Goal: Task Accomplishment & Management: Manage account settings

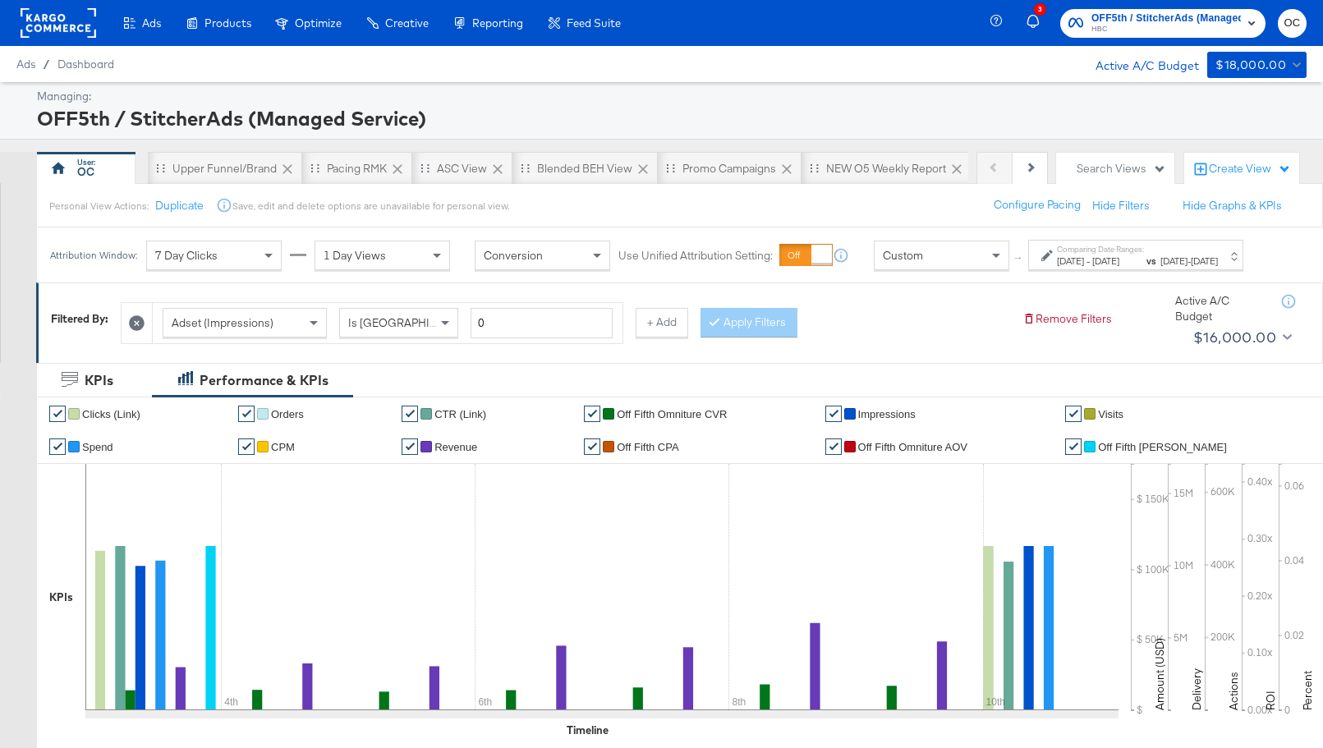
scroll to position [669, 0]
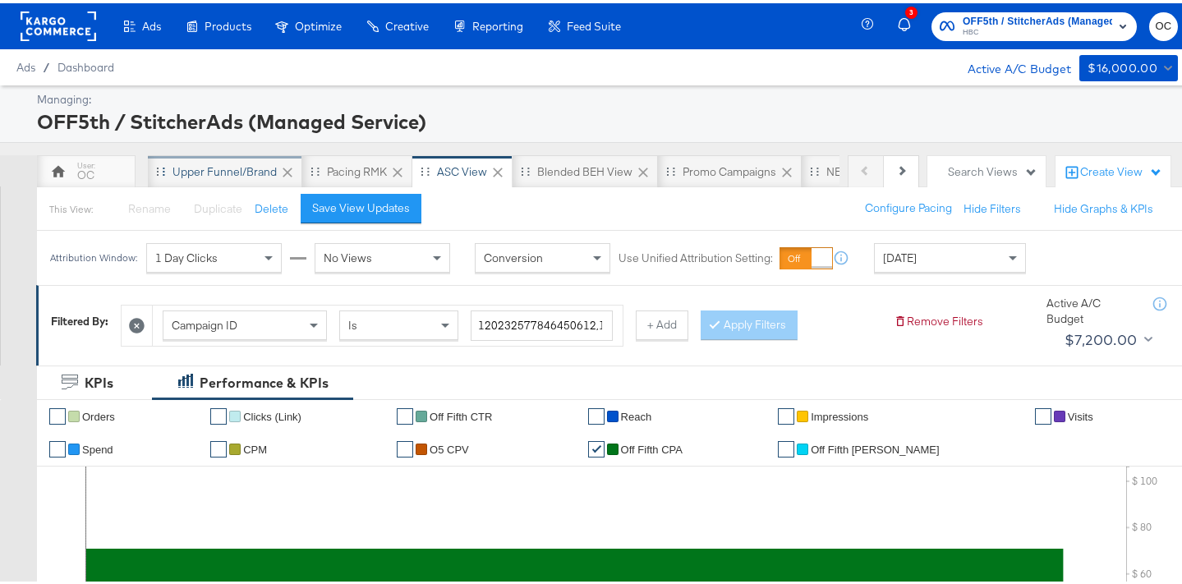
click at [232, 175] on div "Upper Funnel/Brand" at bounding box center [224, 169] width 104 height 16
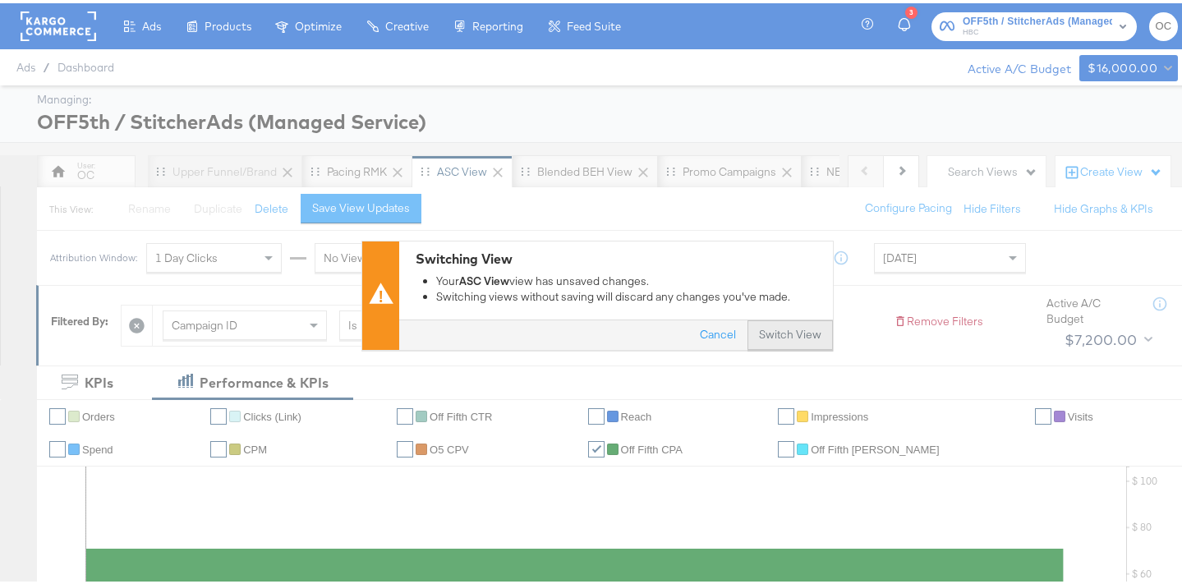
click at [785, 330] on button "Switch View" at bounding box center [789, 332] width 85 height 30
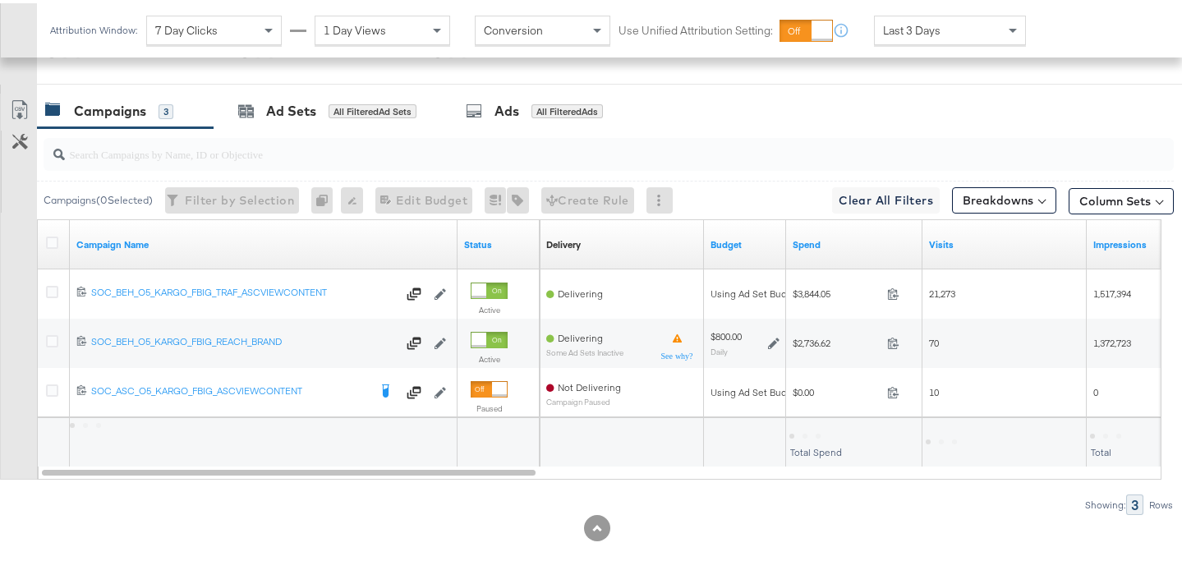
scroll to position [795, 0]
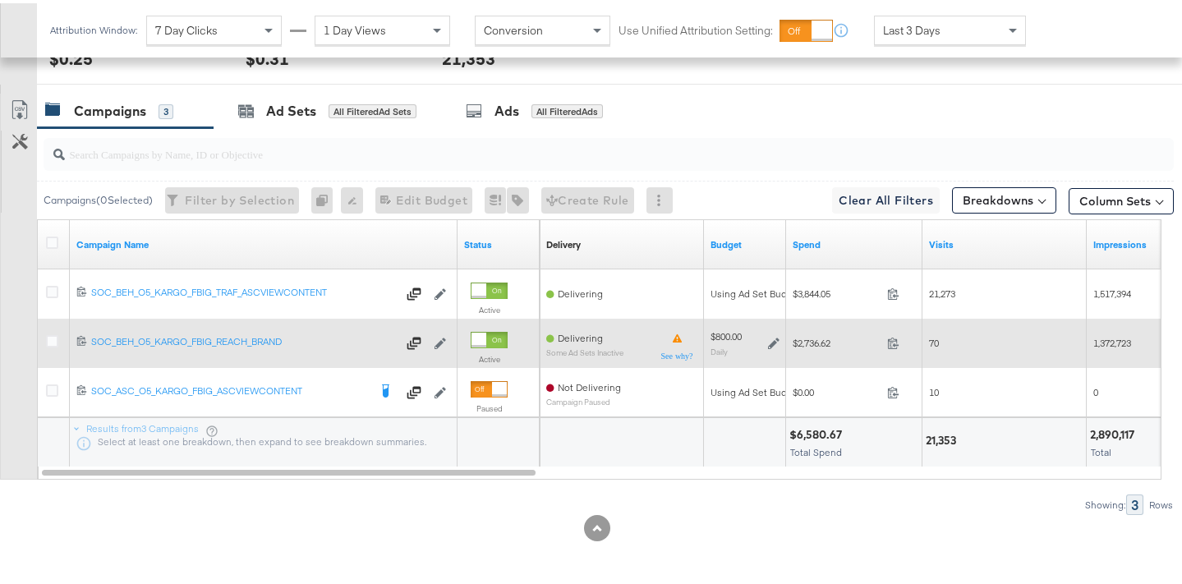
click at [768, 342] on icon at bounding box center [773, 339] width 11 height 11
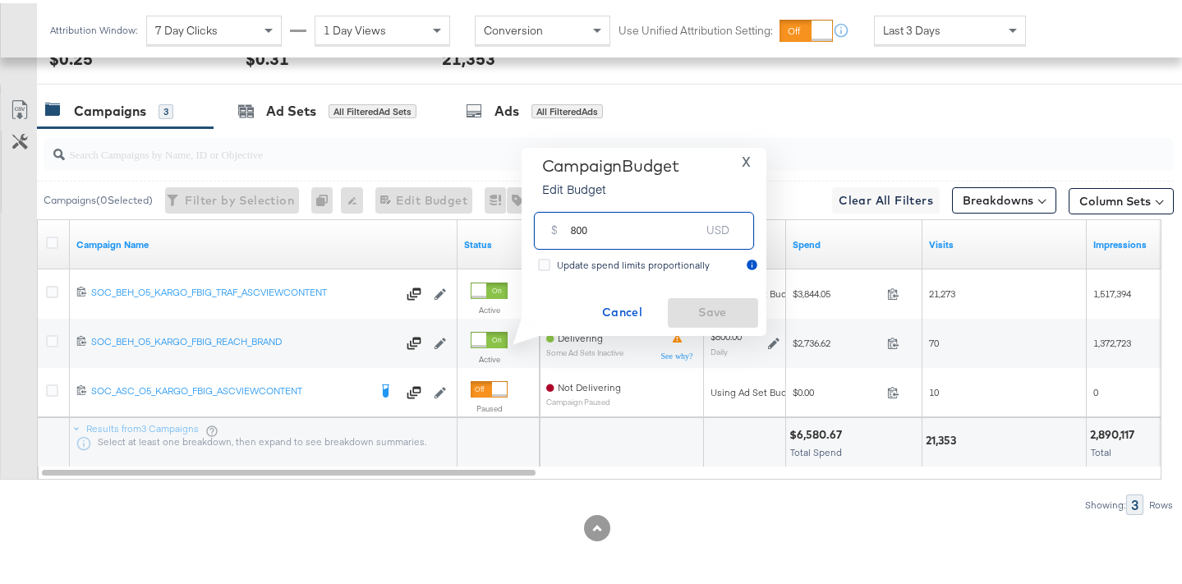
click at [575, 228] on input "800" at bounding box center [636, 220] width 130 height 35
type input "700"
click at [704, 306] on span "Save" at bounding box center [712, 309] width 77 height 21
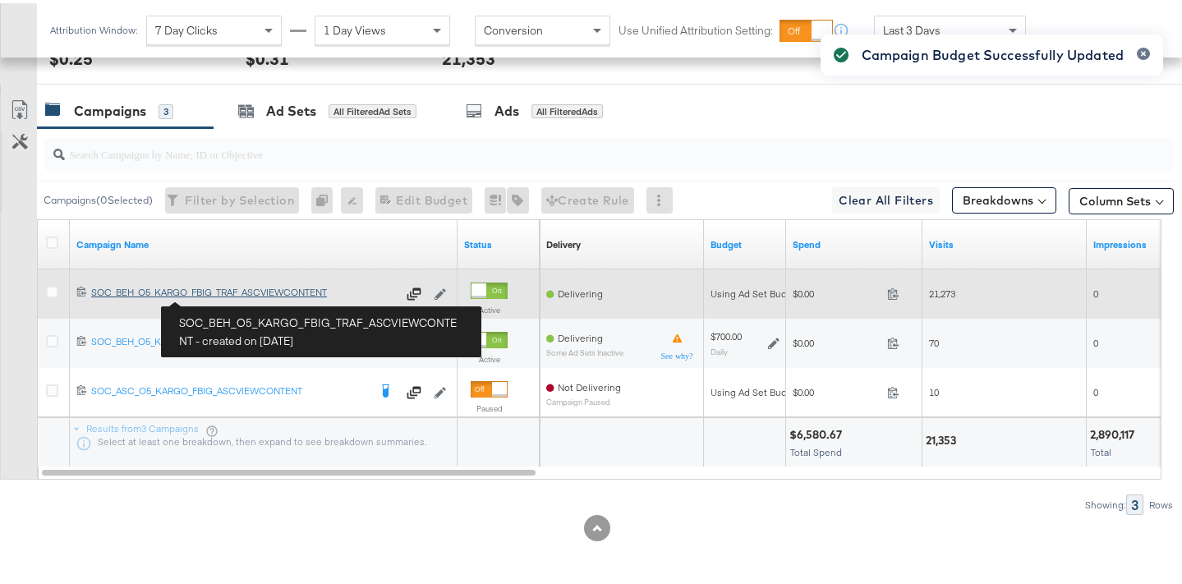
click at [223, 293] on div "SOC_BEH_O5_KARGO_FBIG_TRAF_ASCVIEWCONTENT SOC_BEH_O5_KARGO_FBIG_TRAF_ASCVIEWCON…" at bounding box center [244, 289] width 306 height 13
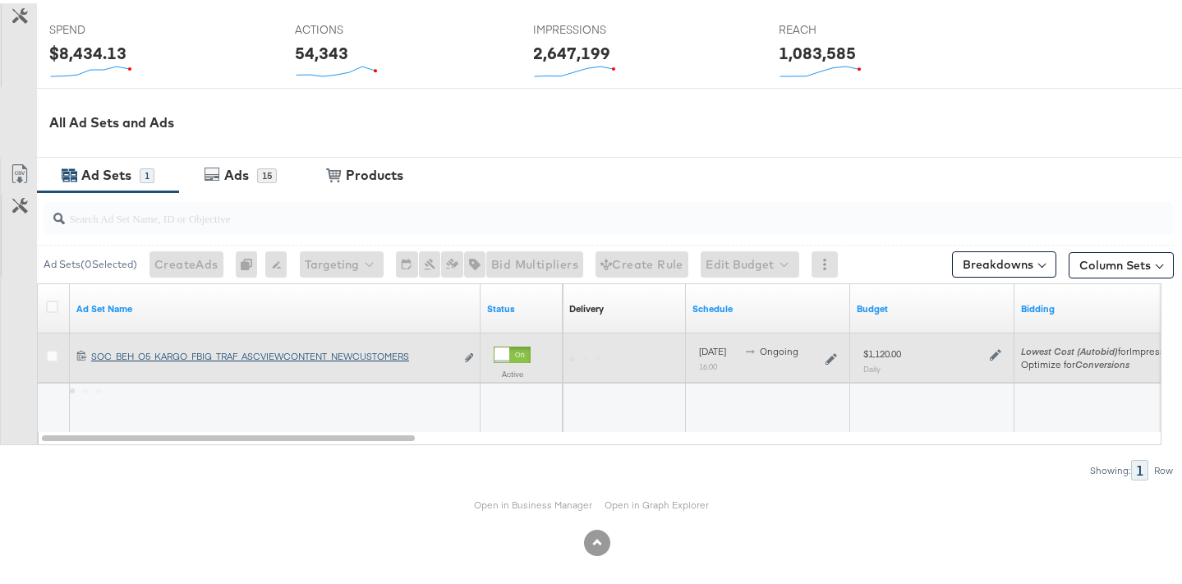
scroll to position [667, 0]
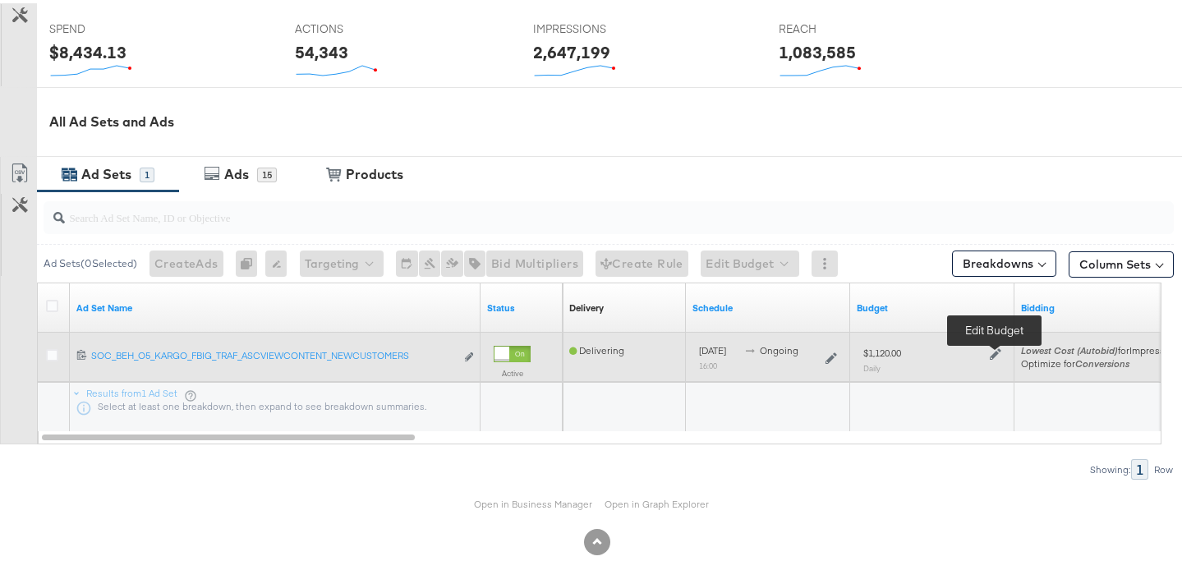
click at [990, 355] on icon at bounding box center [995, 350] width 11 height 11
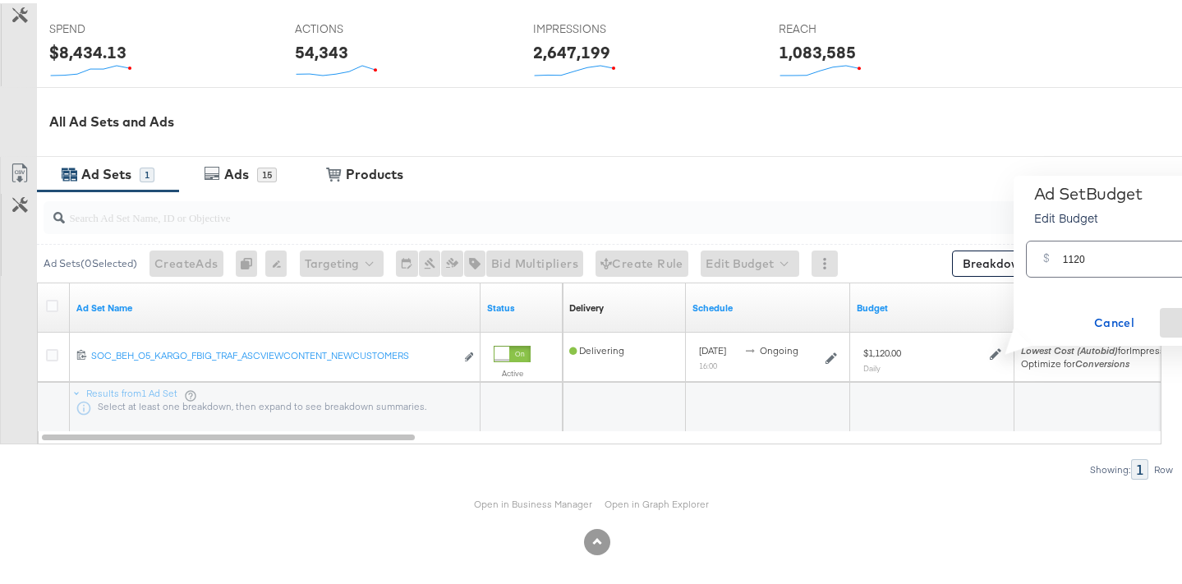
drag, startPoint x: 1076, startPoint y: 257, endPoint x: 1009, endPoint y: 261, distance: 66.7
click at [1009, 261] on div "Ad Set Budget Edit Budget X $ 1120 USD Cancel Save" at bounding box center [1129, 257] width 257 height 170
type input "980"
click at [1176, 325] on span "Save" at bounding box center [1204, 320] width 77 height 21
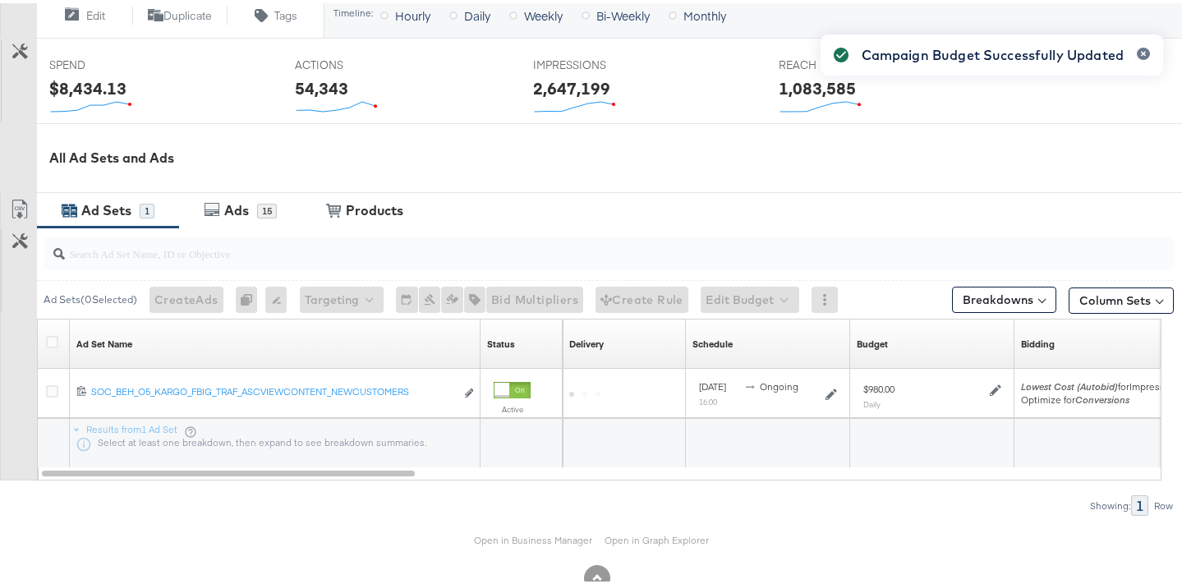
scroll to position [35, 0]
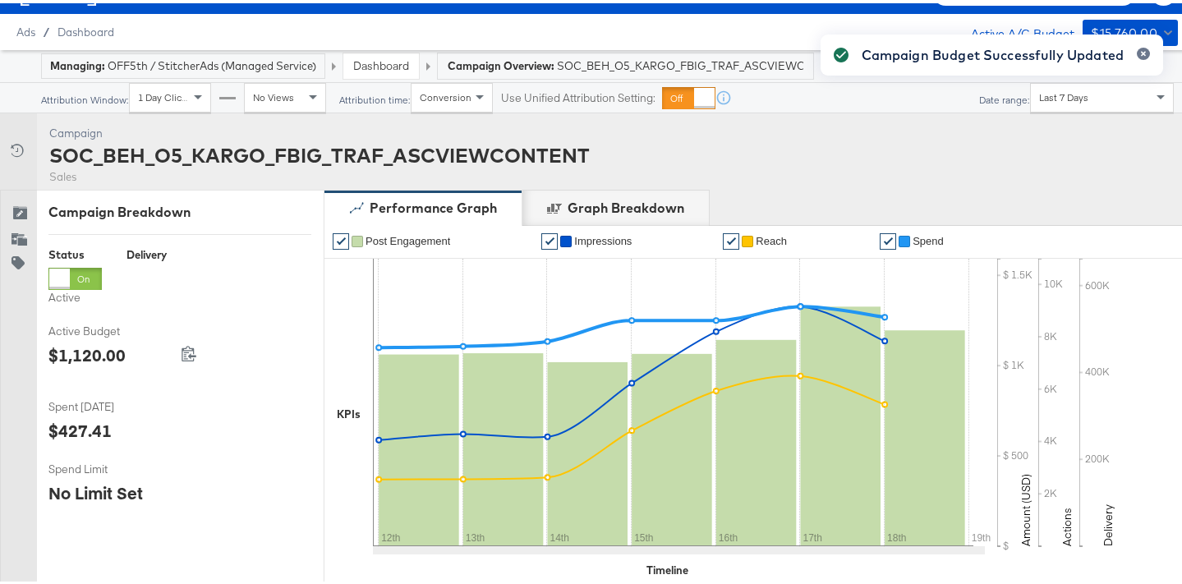
click at [384, 68] on link "Dashboard" at bounding box center [381, 62] width 56 height 15
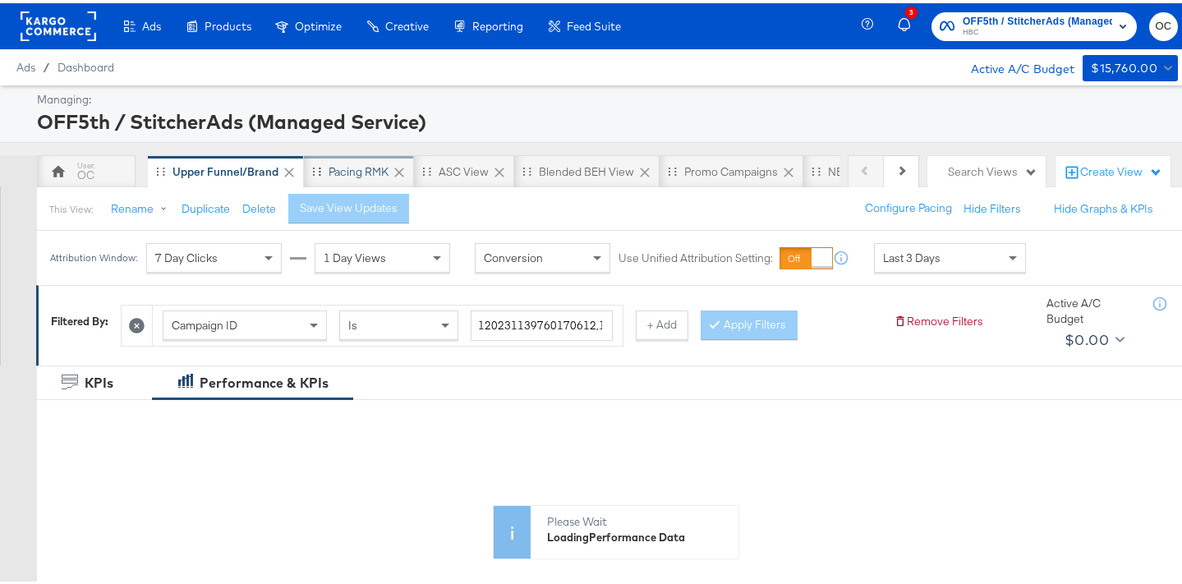
click at [338, 173] on div "Pacing RMK" at bounding box center [359, 169] width 60 height 16
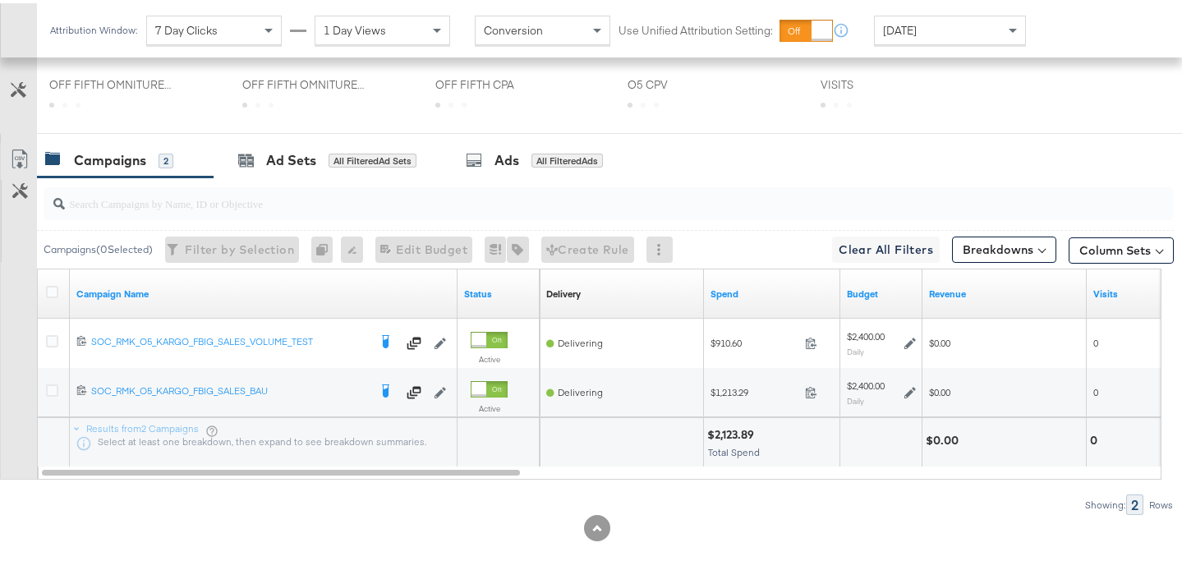
scroll to position [783, 0]
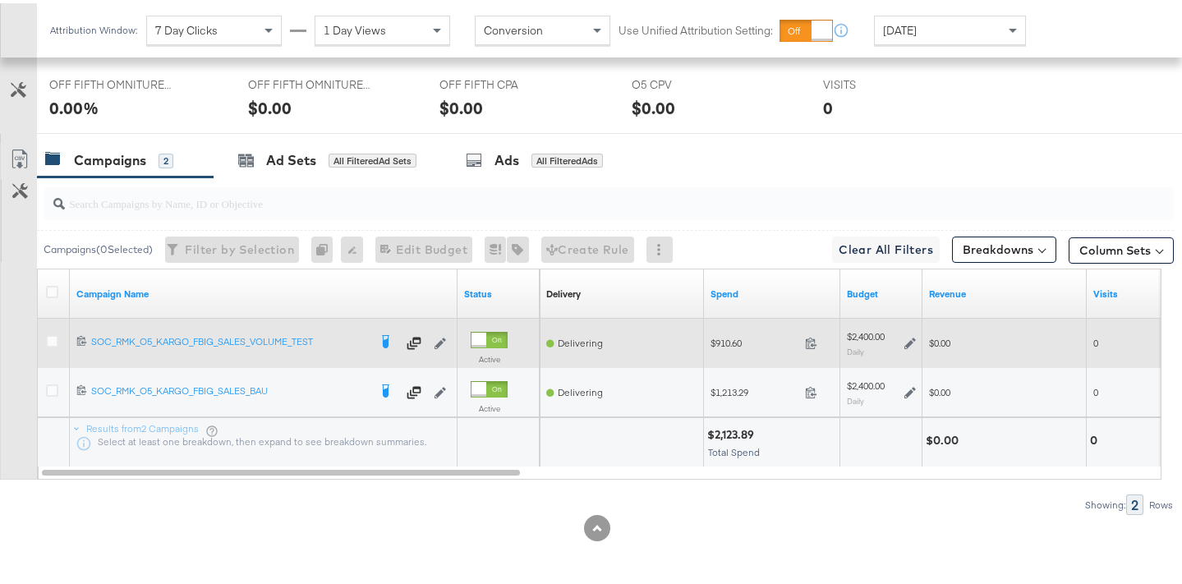
click at [910, 341] on icon at bounding box center [909, 339] width 11 height 11
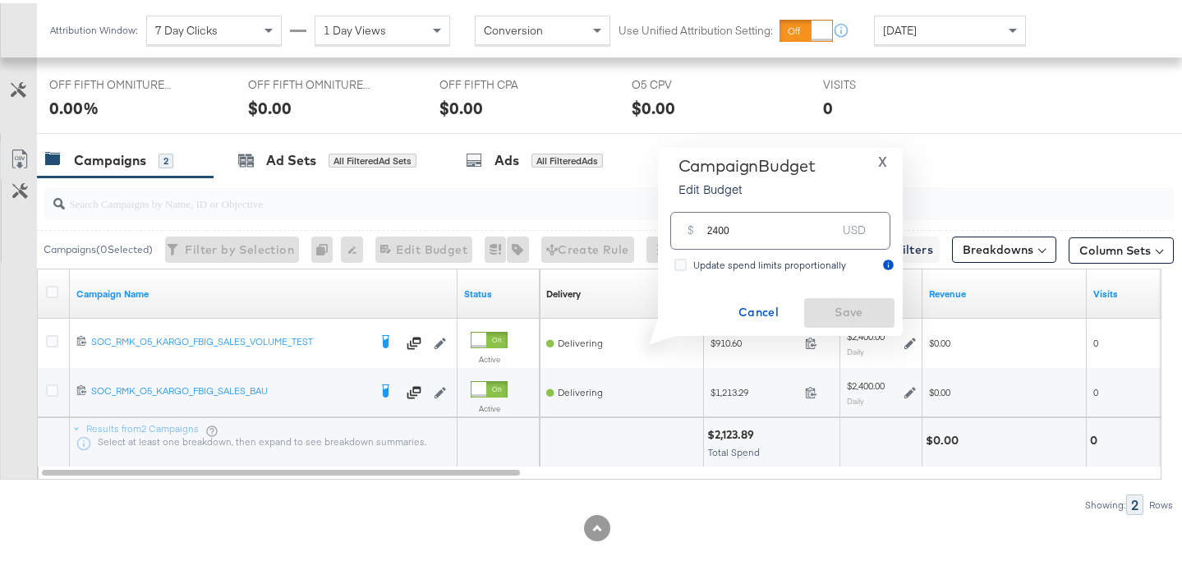
click at [716, 228] on input "2400" at bounding box center [772, 220] width 130 height 35
type input "2100"
click at [853, 310] on span "Save" at bounding box center [849, 309] width 77 height 21
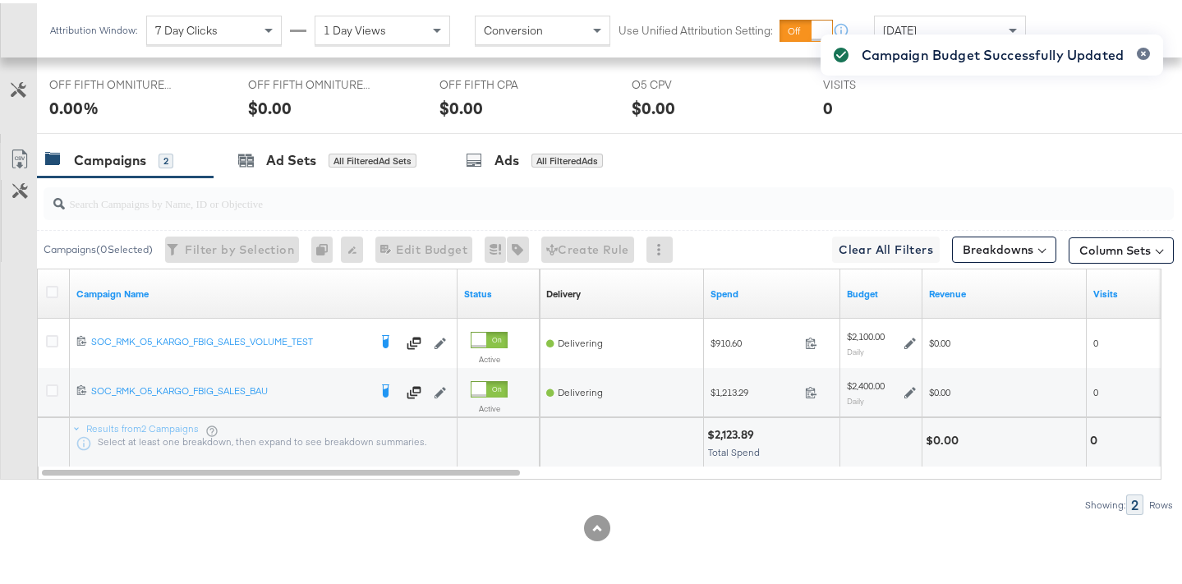
click at [905, 389] on div "Campaign Budget Successfully Updated" at bounding box center [991, 262] width 375 height 495
click at [909, 391] on div "Campaign Budget Successfully Updated" at bounding box center [991, 262] width 375 height 495
click at [909, 385] on div "Campaign Budget Successfully Updated" at bounding box center [991, 262] width 375 height 495
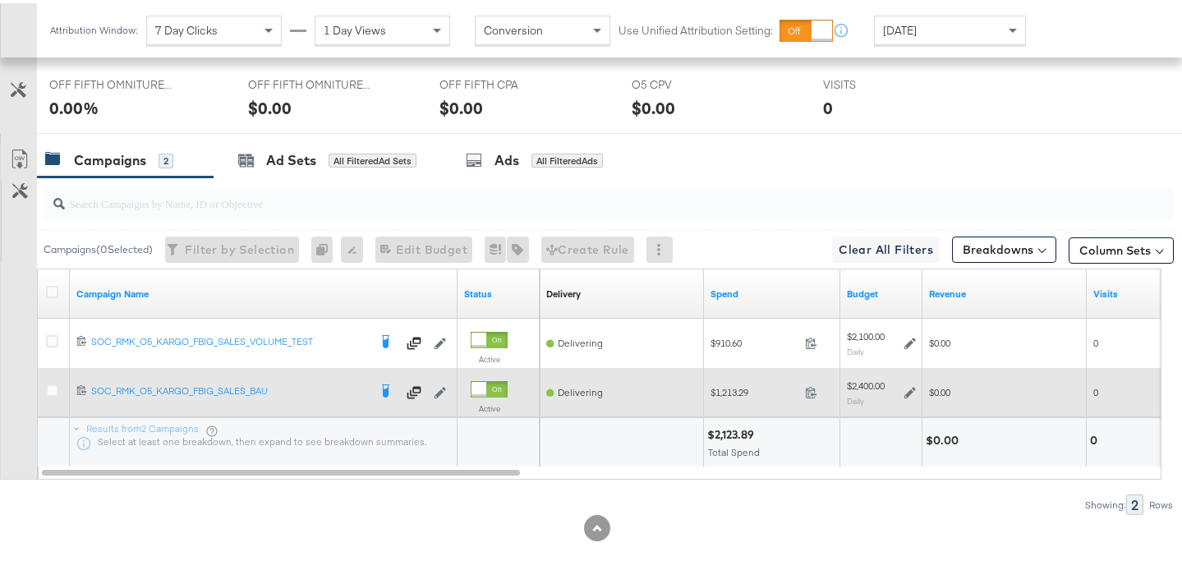
click at [908, 391] on icon at bounding box center [909, 389] width 11 height 11
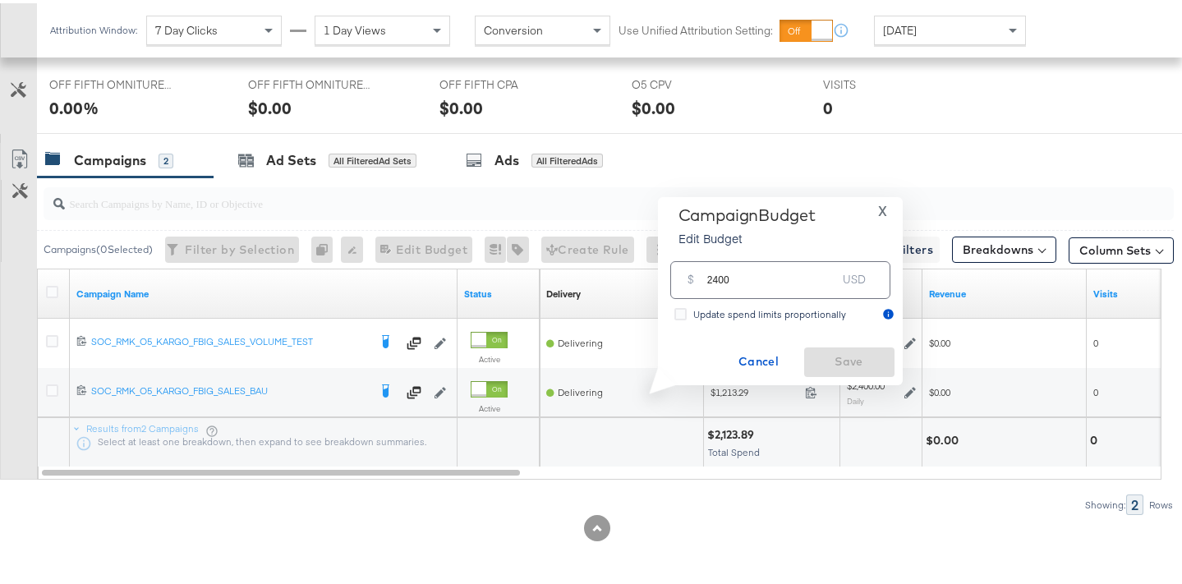
click at [719, 278] on input "2400" at bounding box center [772, 269] width 130 height 35
type input "2100"
click at [833, 360] on span "Save" at bounding box center [849, 358] width 77 height 21
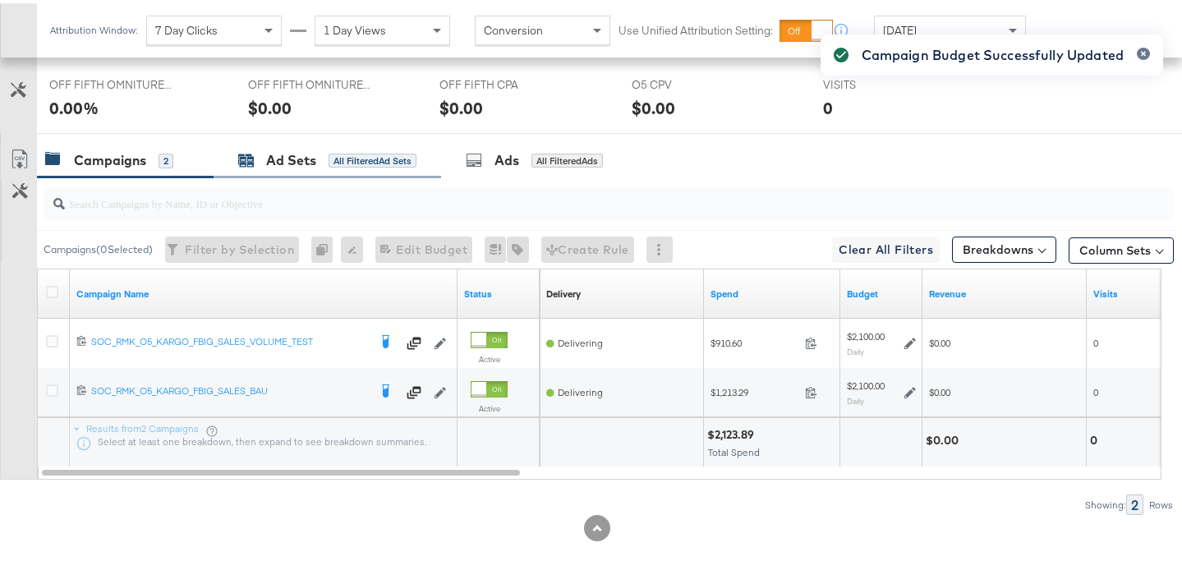
click at [356, 151] on div "All Filtered Ad Sets" at bounding box center [373, 157] width 88 height 15
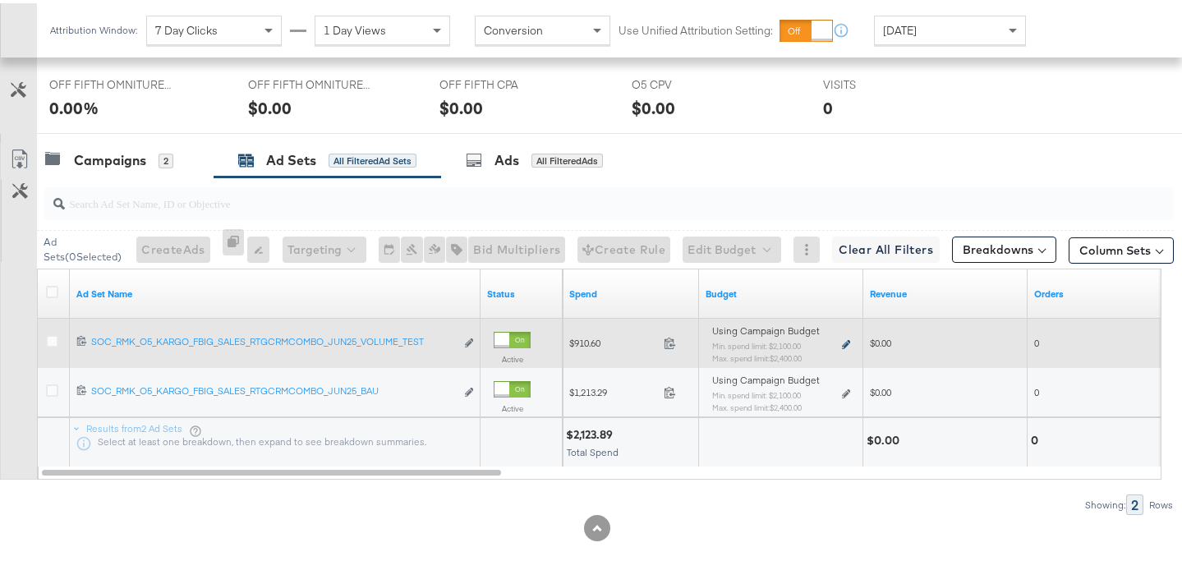
click at [843, 341] on icon at bounding box center [846, 341] width 8 height 9
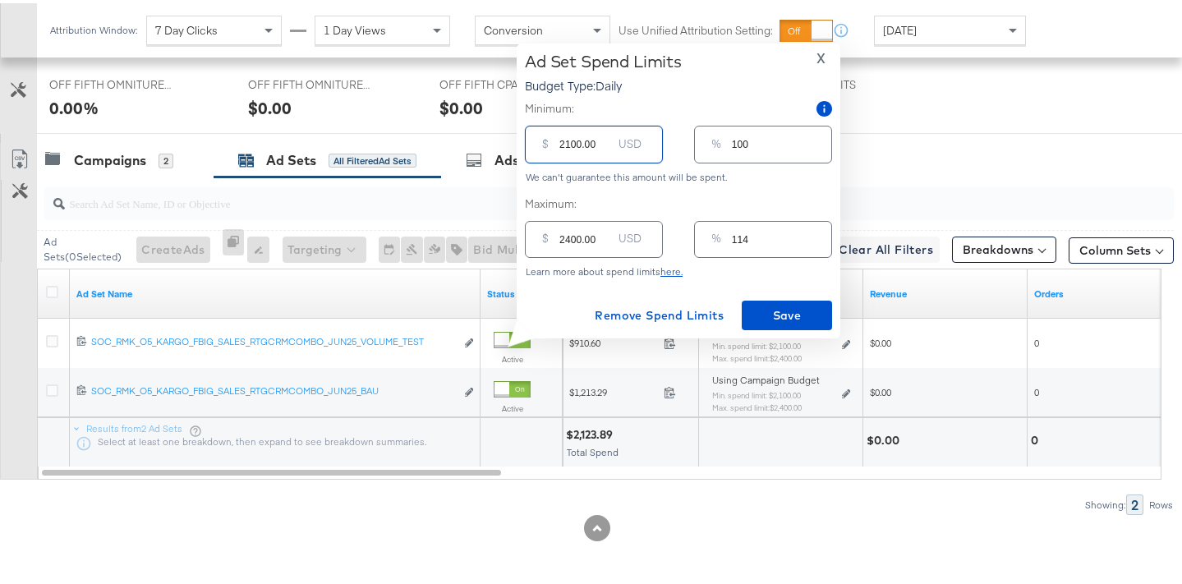
click at [565, 140] on input "2100.00" at bounding box center [585, 134] width 53 height 35
type input "200.00"
type input "10"
type input "2000.00"
type input "95"
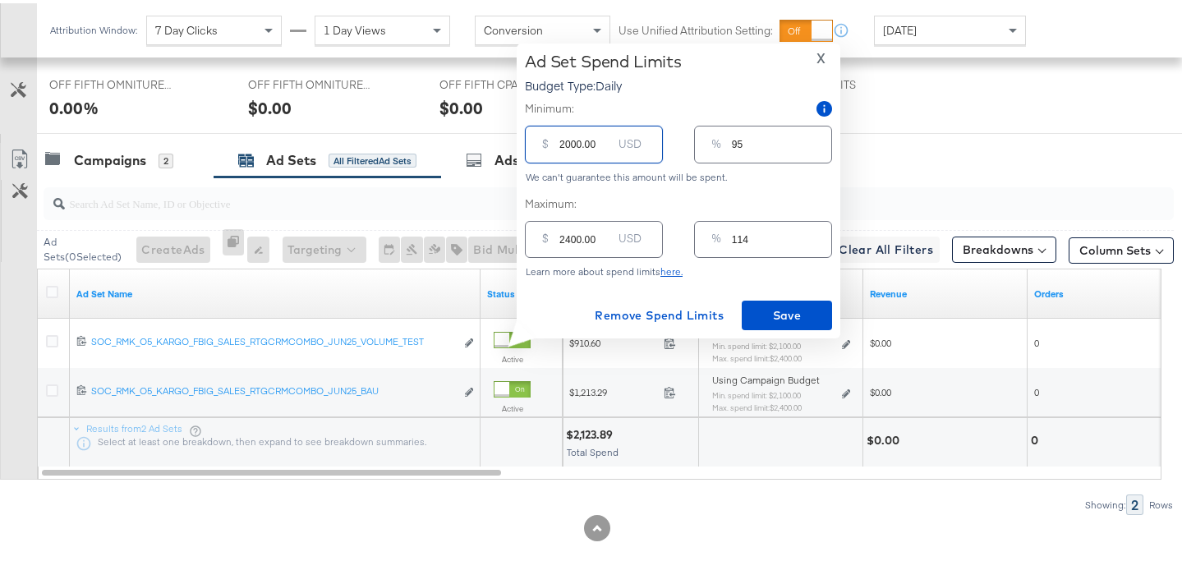
type input "2000.00"
click at [567, 235] on input "2400.00" at bounding box center [585, 229] width 53 height 35
type input "200.00"
type input "10"
type input "2100.00"
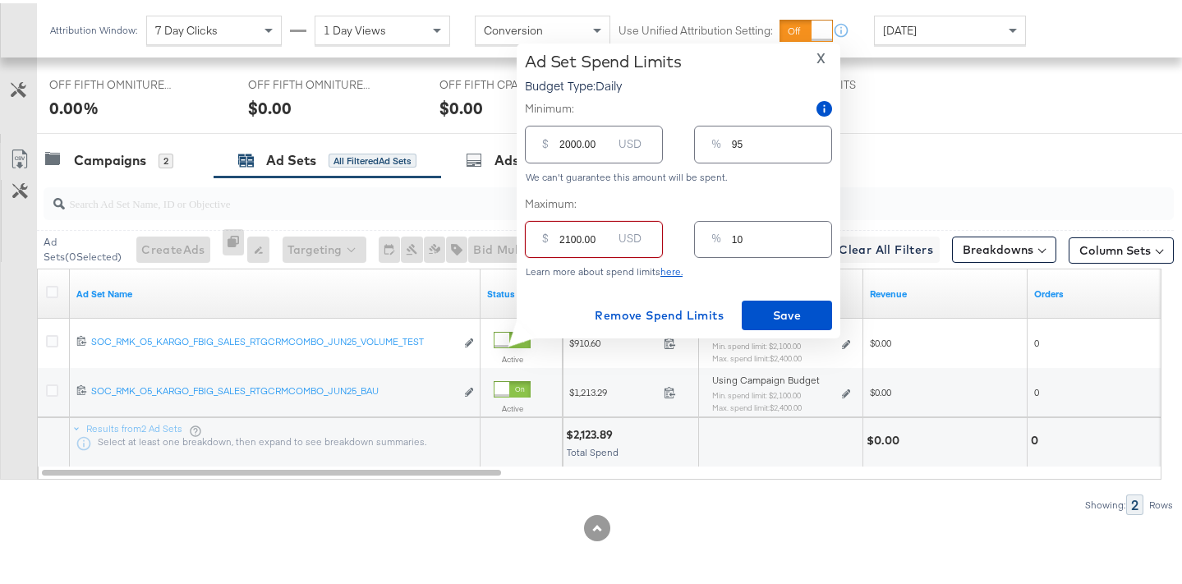
type input "100"
type input "2100.00"
drag, startPoint x: 564, startPoint y: 143, endPoint x: 535, endPoint y: 145, distance: 28.8
click at [535, 145] on div "$ 2000.00 USD" at bounding box center [594, 140] width 138 height 37
type input "100.00"
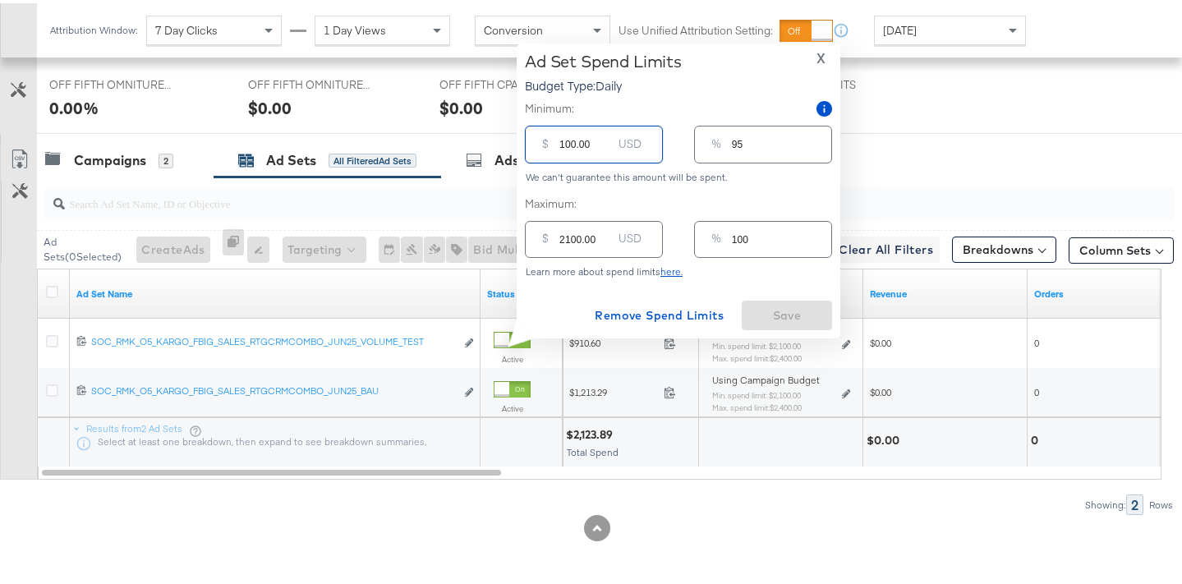
type input "5"
type input "1900.00"
type input "90"
type input "100.00"
type input "5"
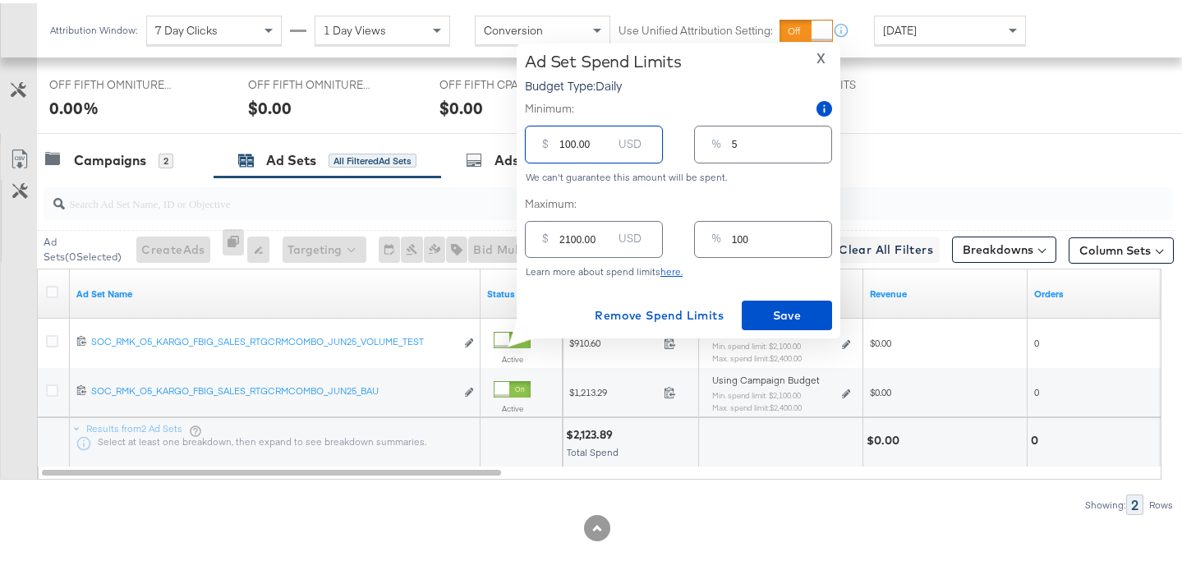
type input "1800.00"
type input "86"
type input "1800.00"
click at [775, 314] on span "Save" at bounding box center [786, 312] width 77 height 21
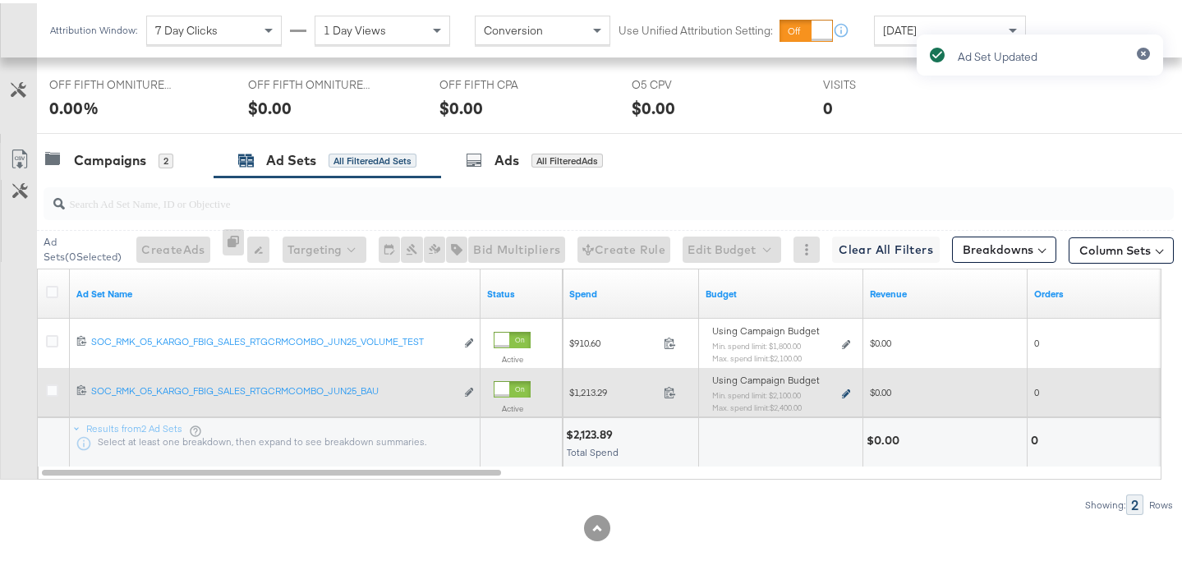
click at [844, 392] on icon at bounding box center [846, 390] width 8 height 9
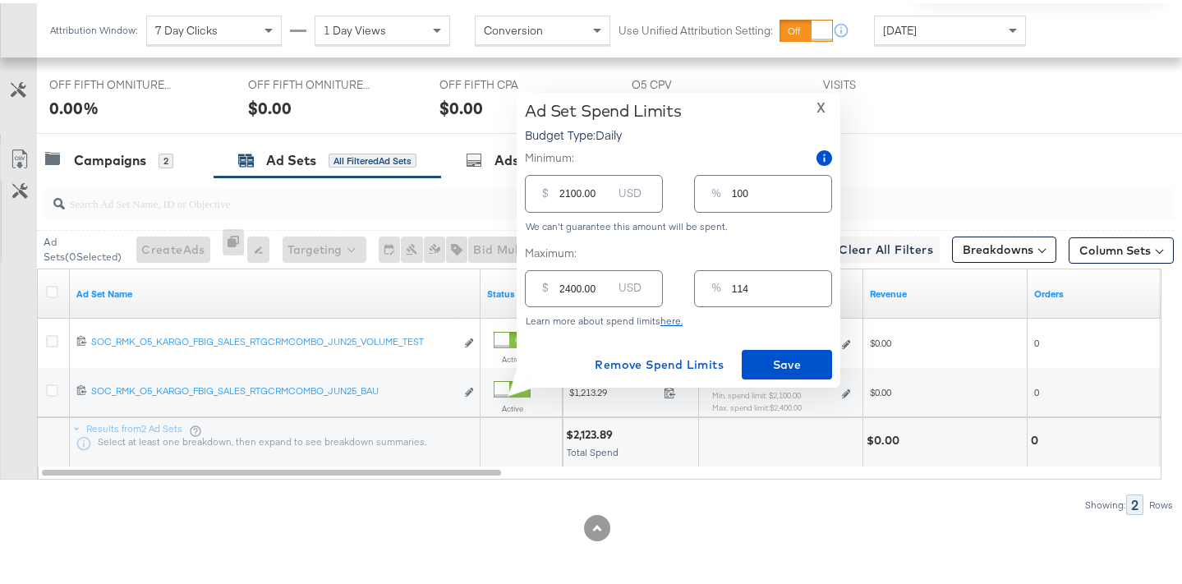
click at [567, 188] on input "2100.00" at bounding box center [585, 183] width 53 height 35
type input "100.00"
type input "5"
type input "1800.00"
type input "86"
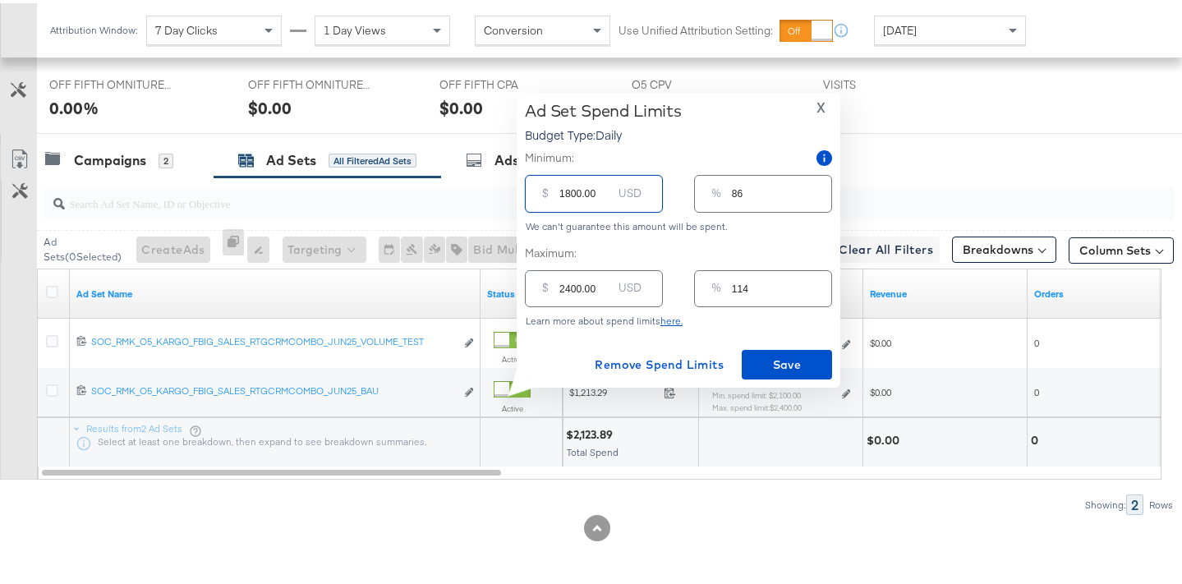
type input "1800.00"
click at [569, 287] on input "2400.00" at bounding box center [585, 278] width 53 height 35
type input "2100.00"
type input "100"
type input "2100.00"
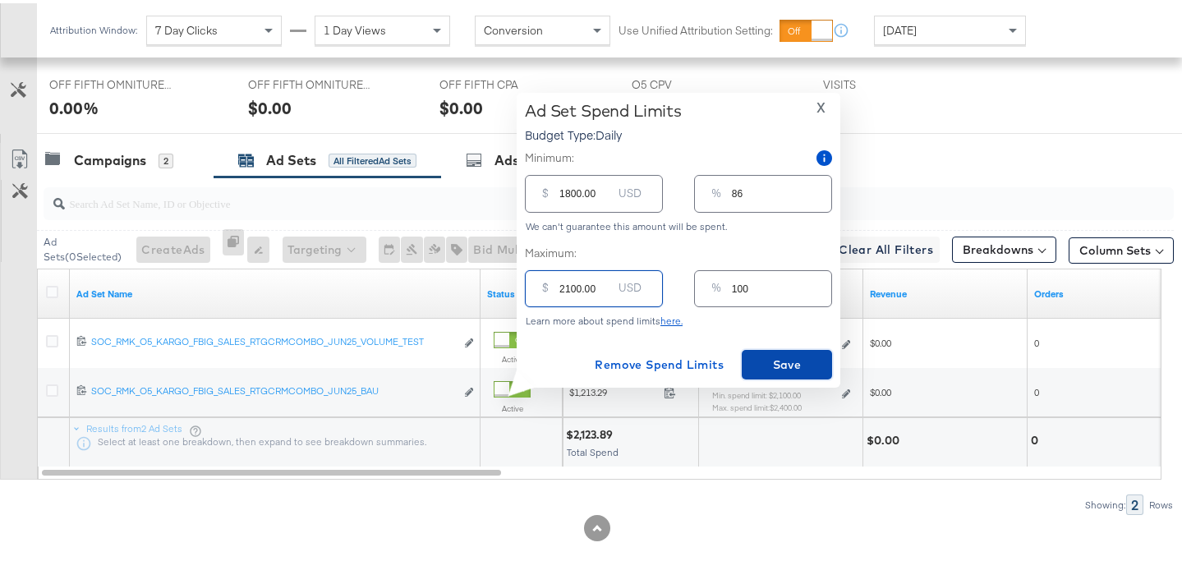
click at [784, 371] on span "Save" at bounding box center [786, 362] width 77 height 21
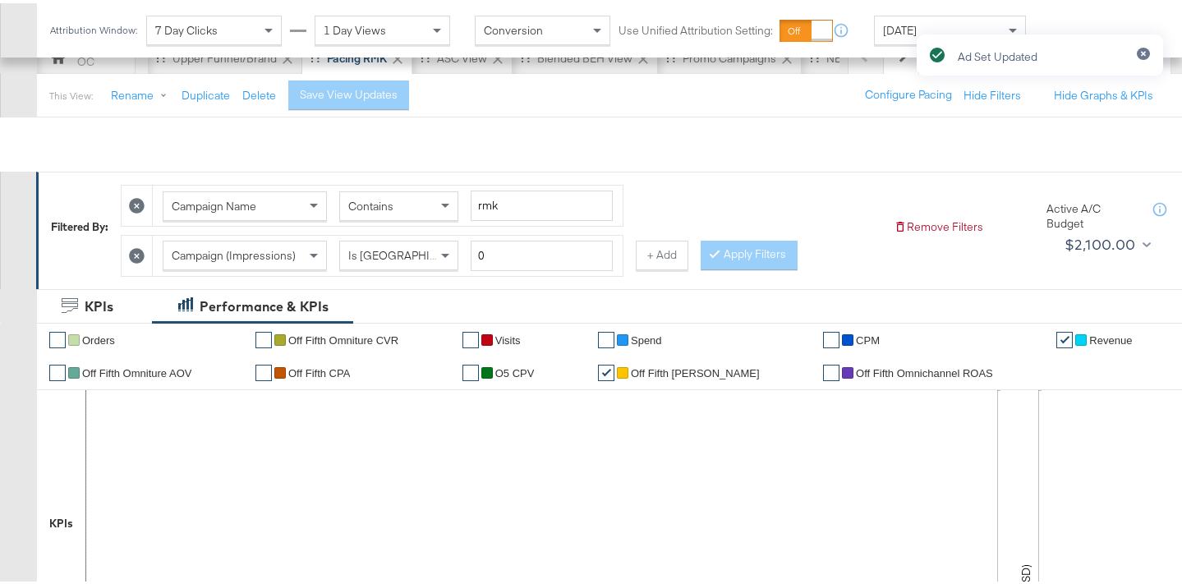
scroll to position [0, 0]
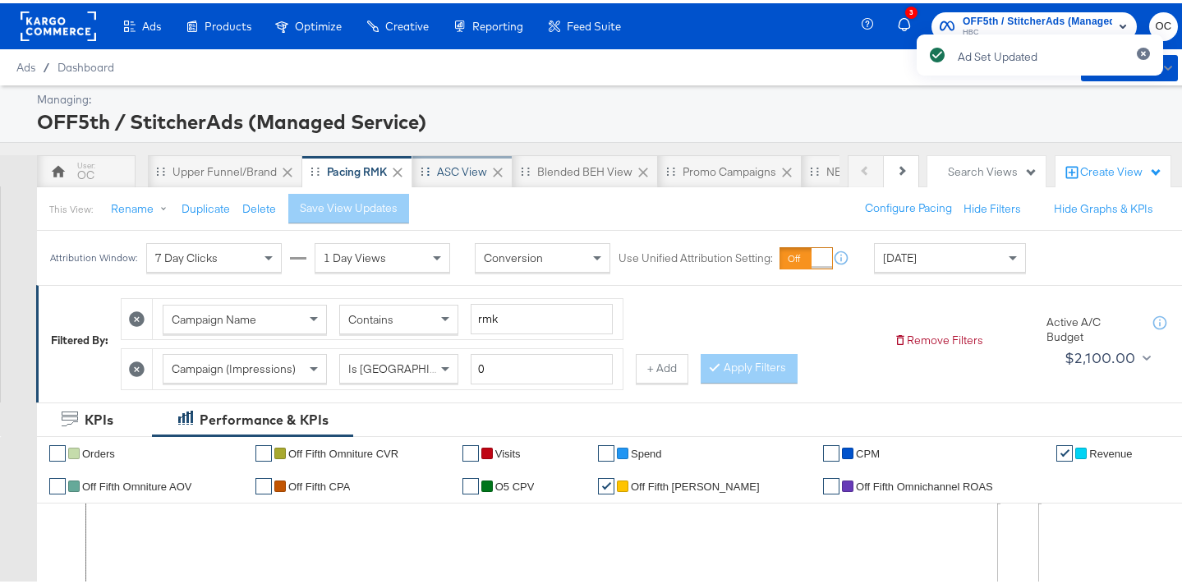
click at [466, 182] on div "ASC View" at bounding box center [462, 168] width 100 height 33
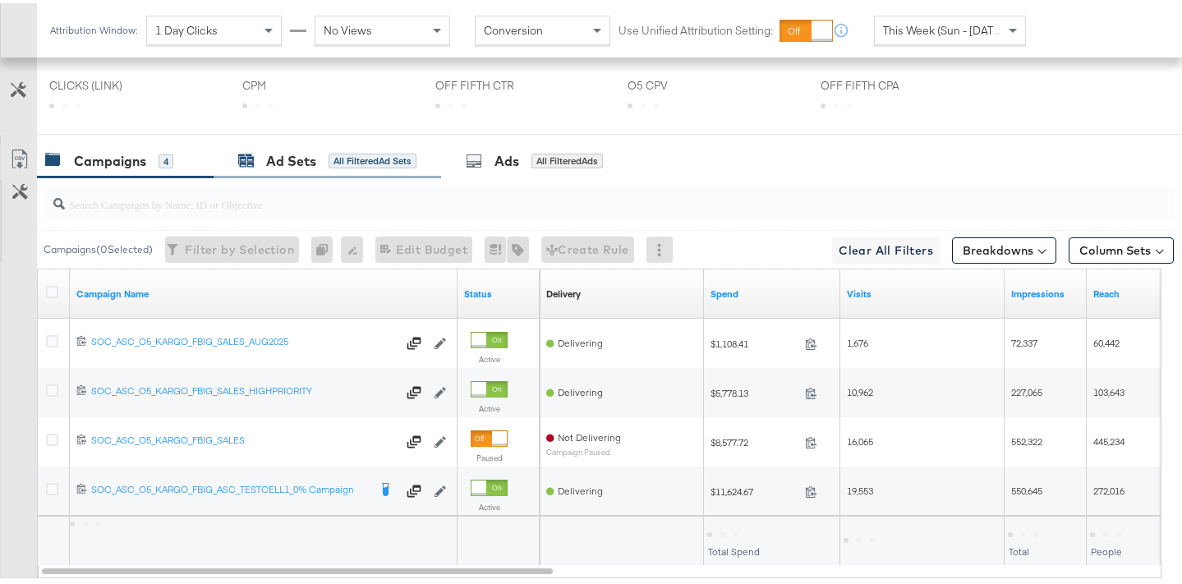
scroll to position [832, 0]
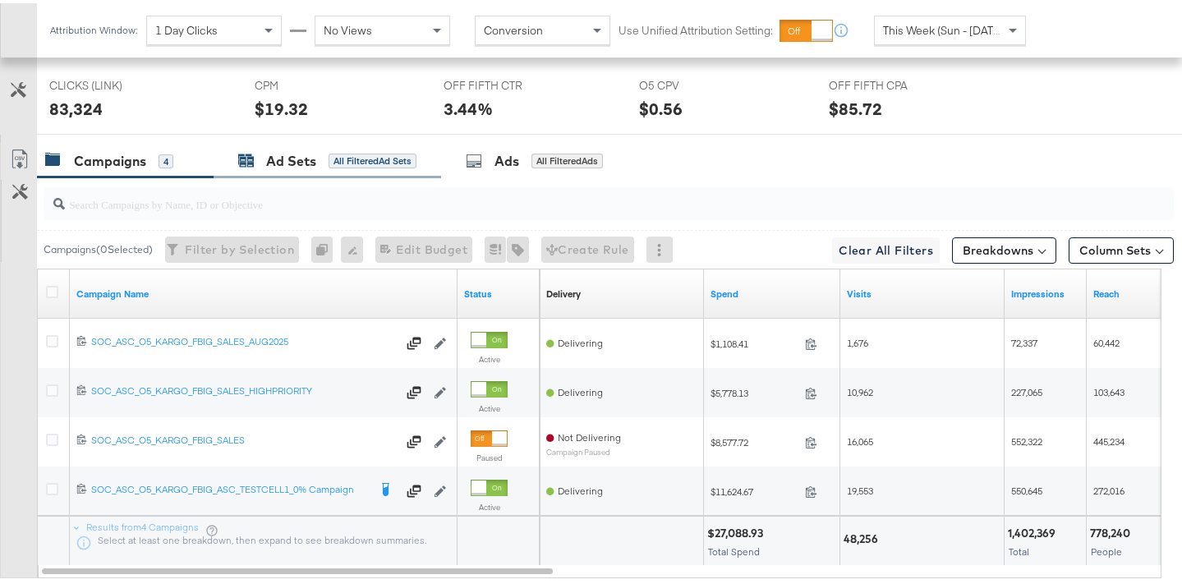
click at [363, 158] on div "All Filtered Ad Sets" at bounding box center [373, 157] width 88 height 15
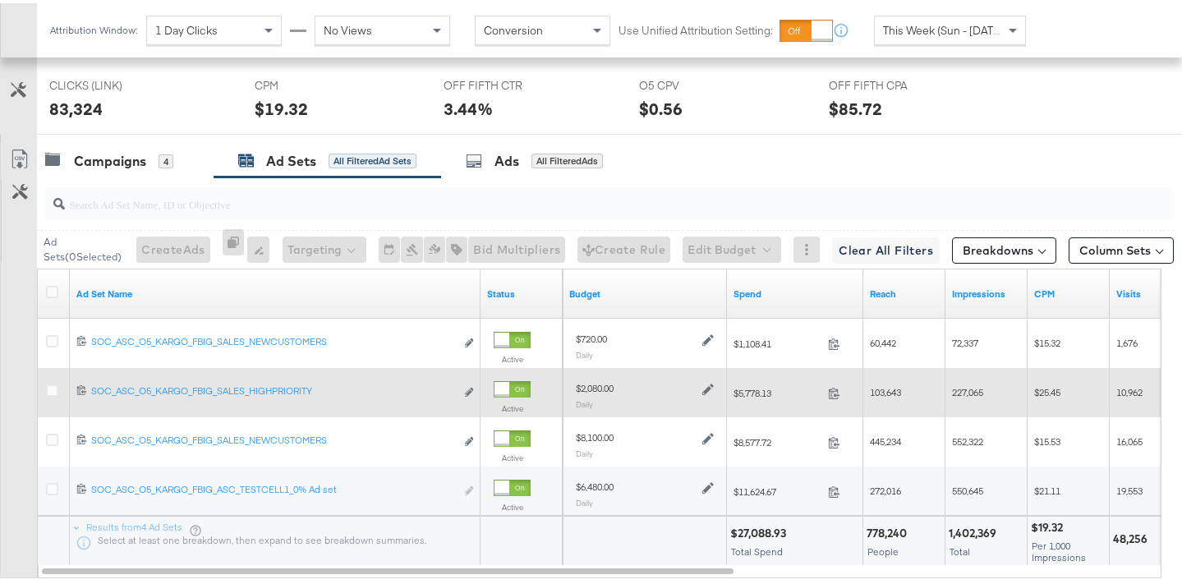
click at [710, 384] on icon at bounding box center [707, 385] width 11 height 11
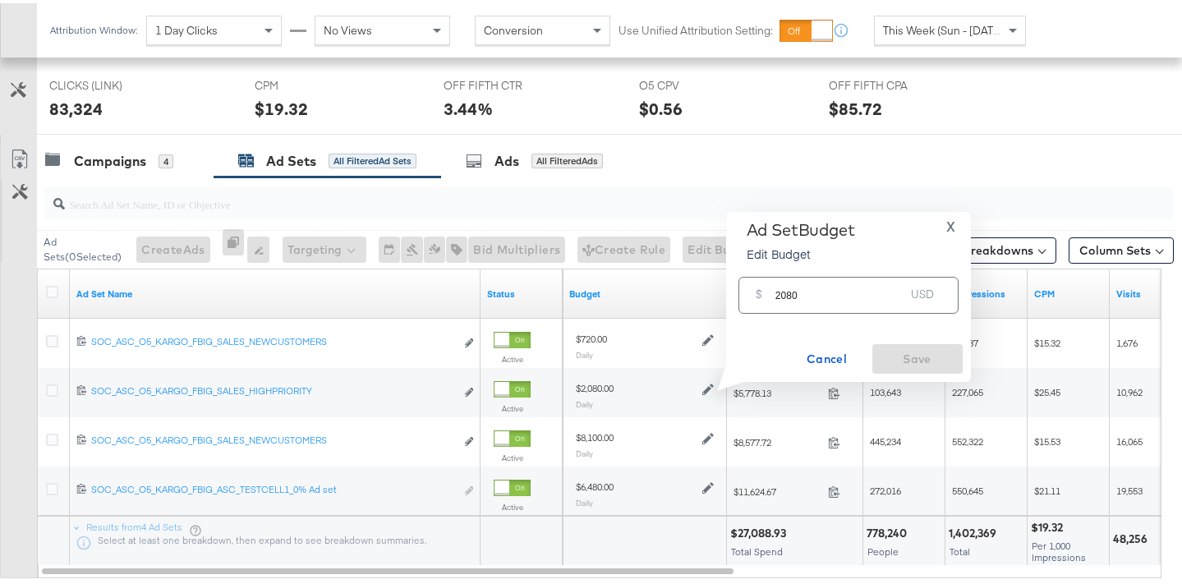
click at [784, 292] on input "2080" at bounding box center [840, 285] width 130 height 35
type input "1820"
click at [934, 352] on span "Save" at bounding box center [917, 356] width 77 height 21
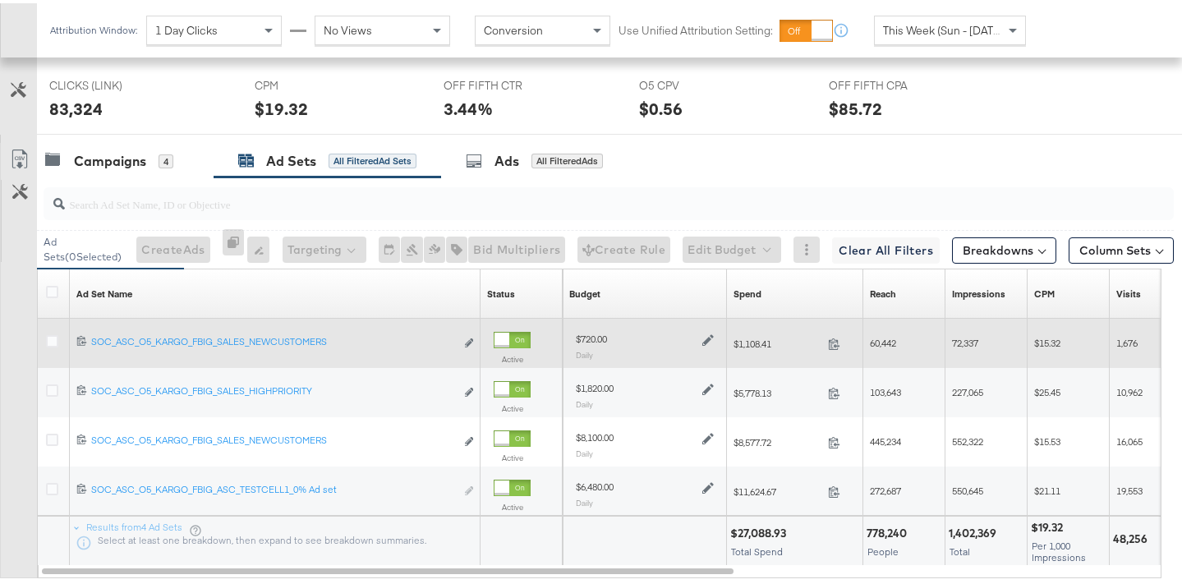
click at [711, 334] on icon at bounding box center [707, 337] width 11 height 11
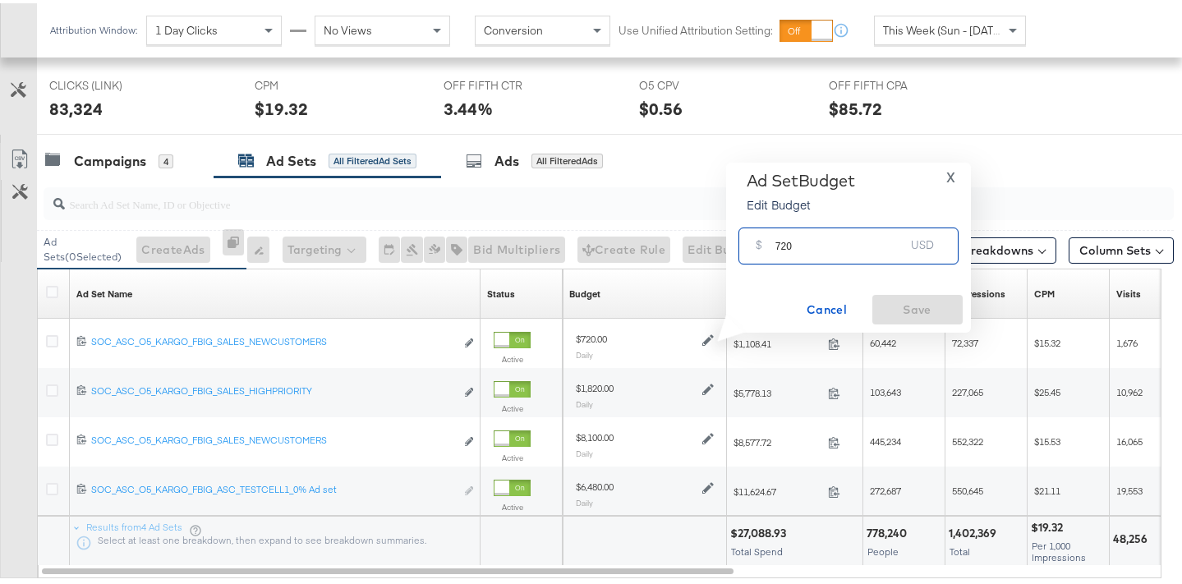
drag, startPoint x: 785, startPoint y: 243, endPoint x: 735, endPoint y: 244, distance: 50.1
click at [735, 244] on div "$ 720 USD" at bounding box center [848, 243] width 228 height 52
type input "630"
click at [907, 303] on span "Save" at bounding box center [917, 306] width 77 height 21
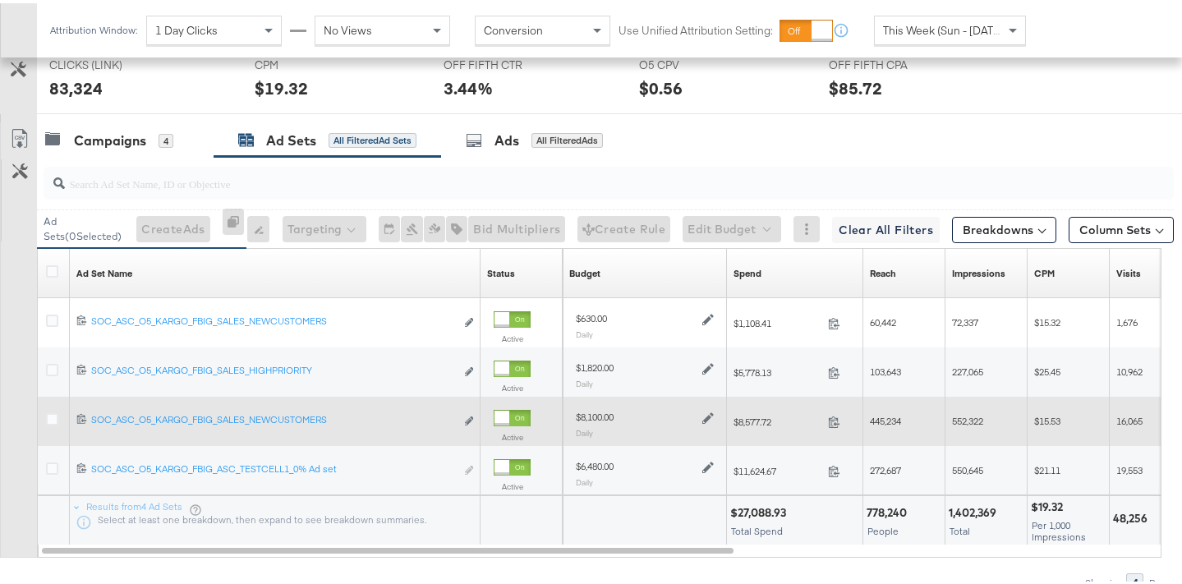
scroll to position [853, 0]
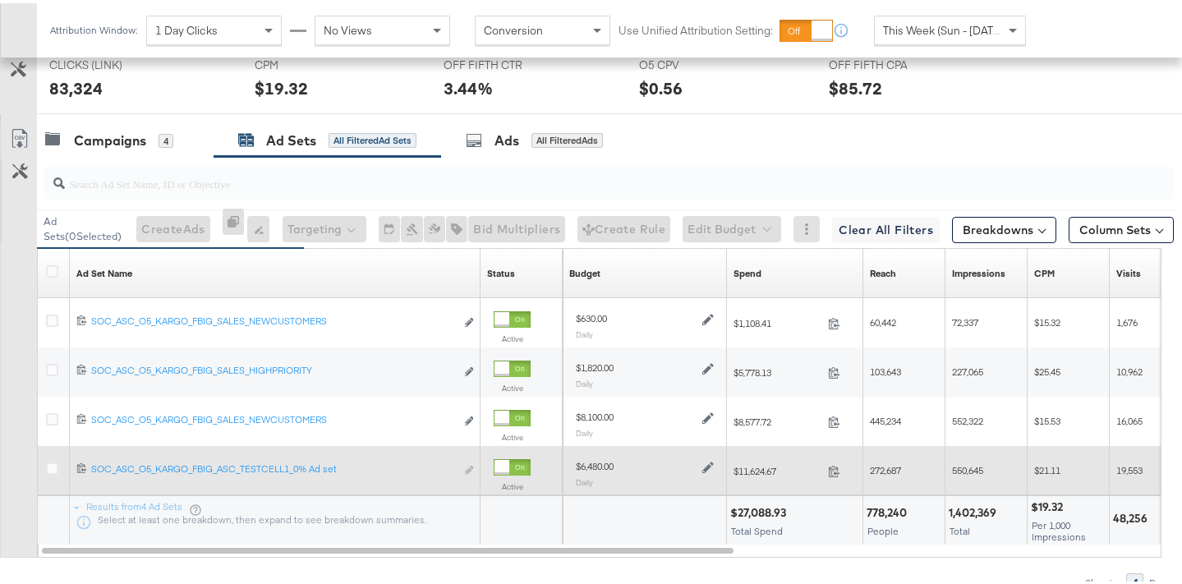
click at [705, 465] on icon at bounding box center [707, 464] width 11 height 11
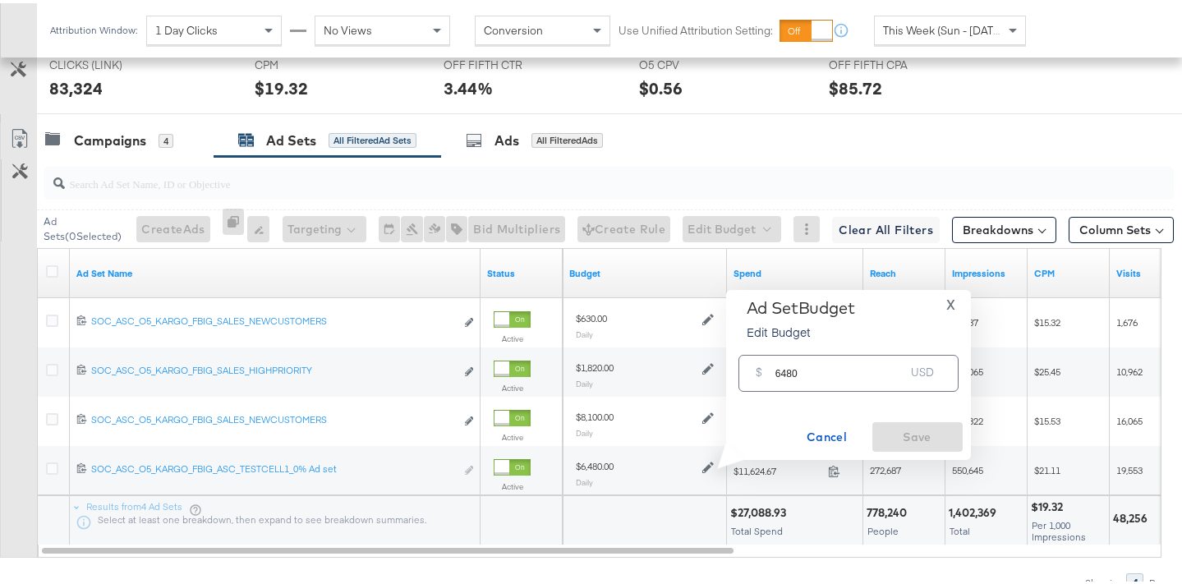
click at [783, 371] on input "6480" at bounding box center [840, 363] width 130 height 35
type input "5670"
click at [915, 430] on span "Save" at bounding box center [917, 434] width 77 height 21
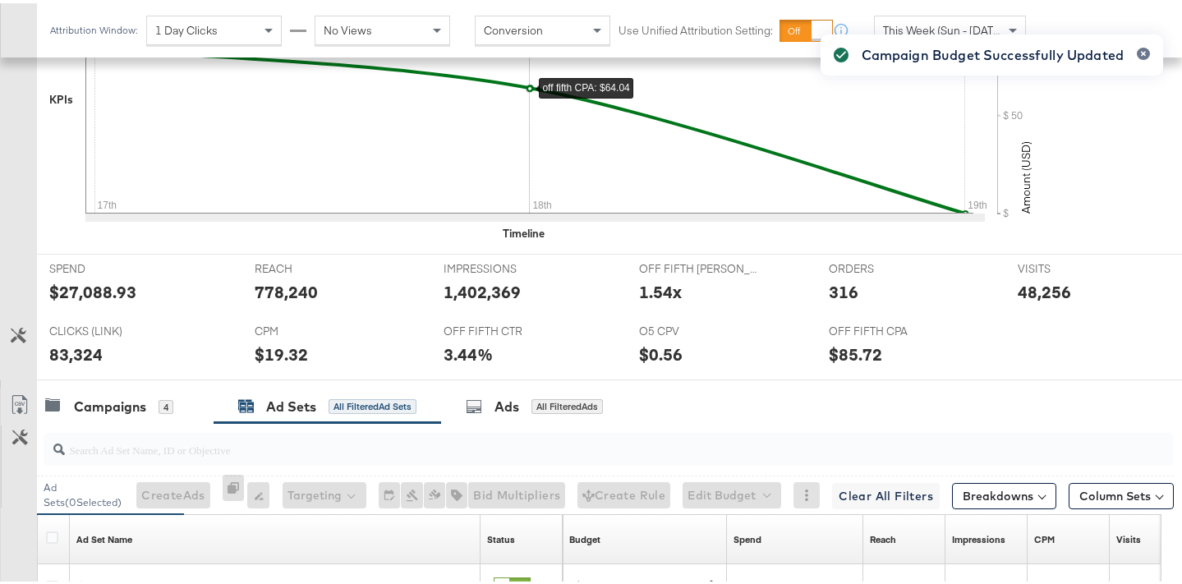
scroll to position [21, 0]
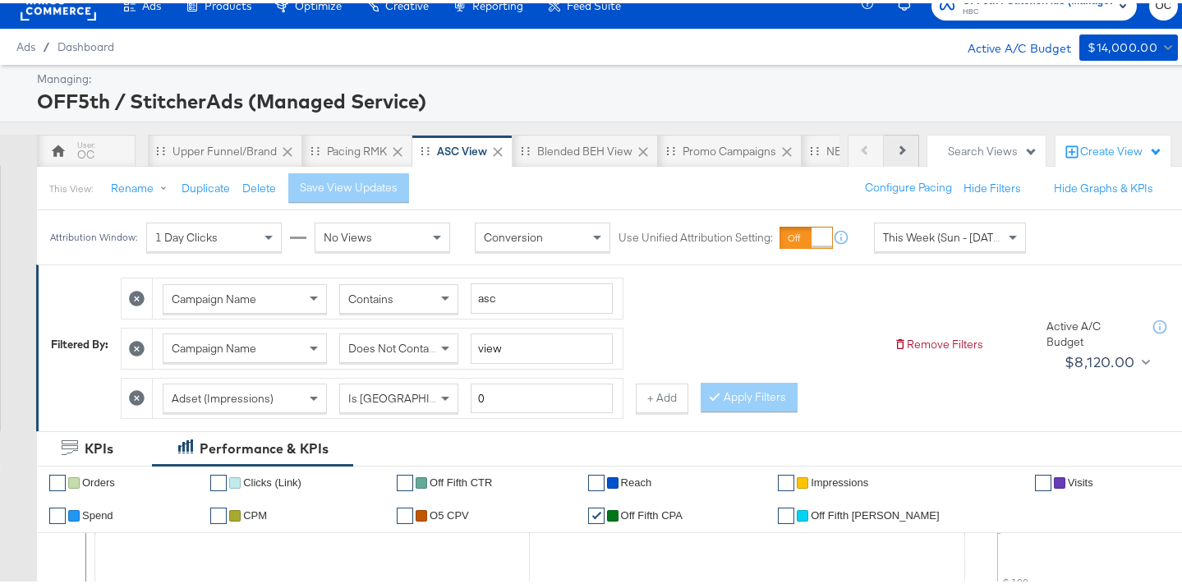
click at [896, 148] on icon at bounding box center [900, 146] width 9 height 9
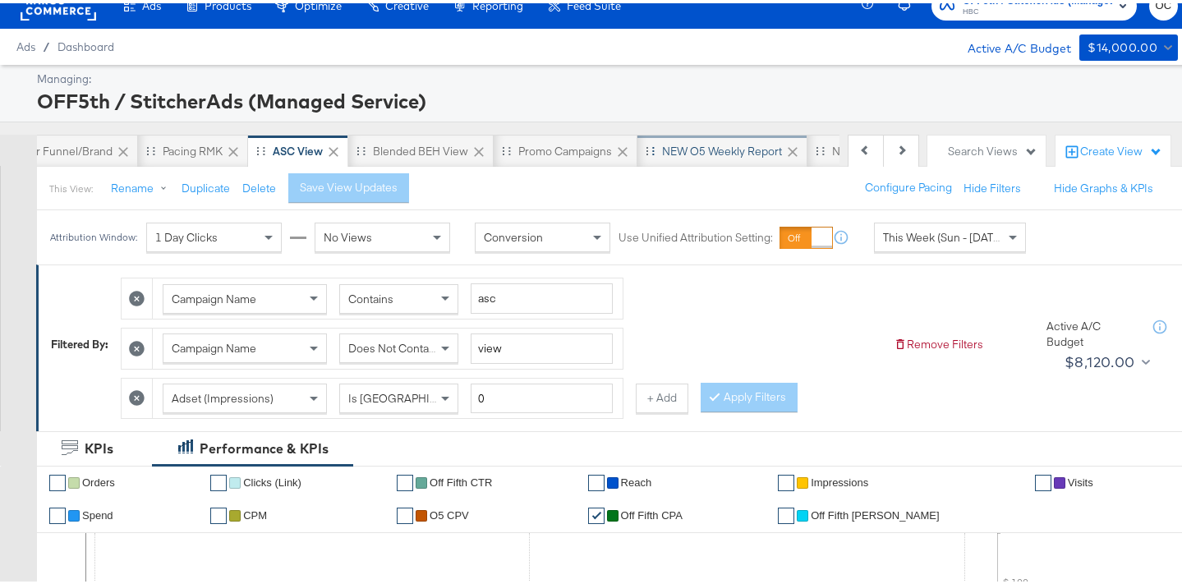
click at [710, 150] on div "NEW O5 Weekly Report" at bounding box center [722, 148] width 120 height 16
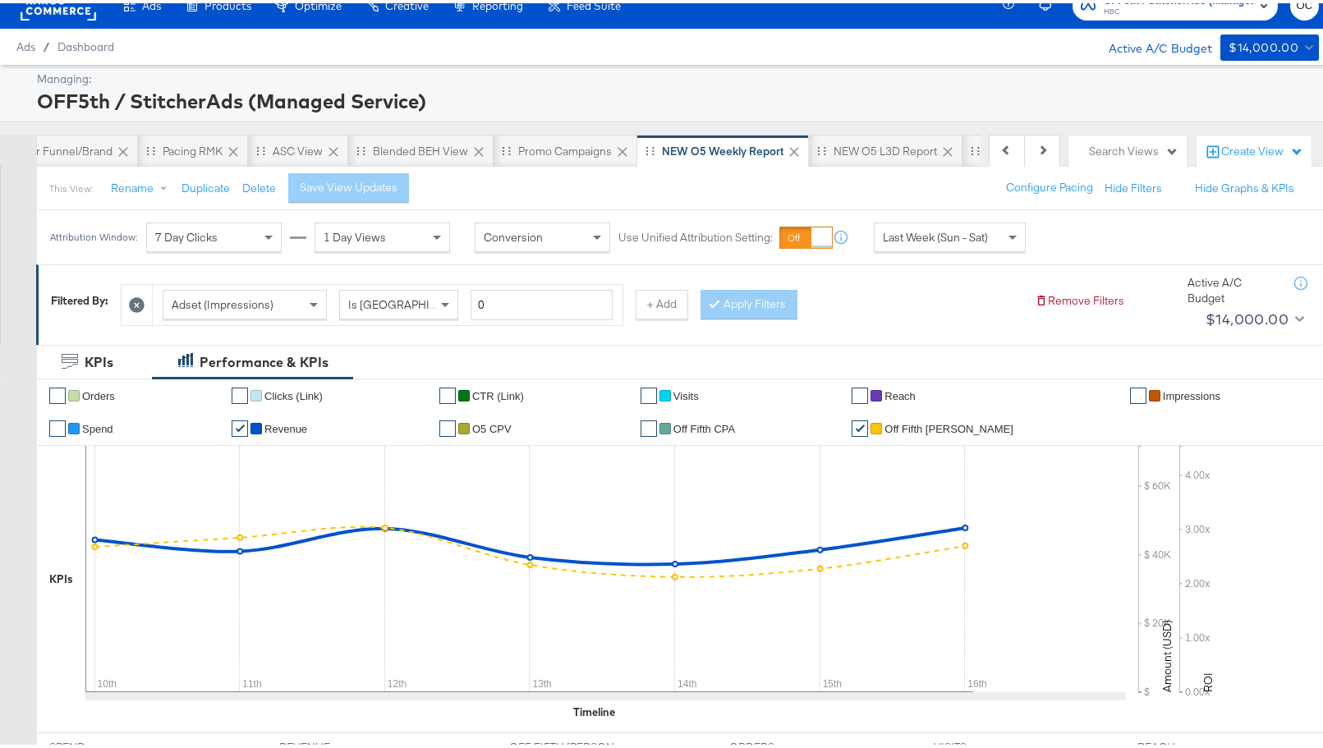
scroll to position [0, 164]
